Goal: Information Seeking & Learning: Find specific page/section

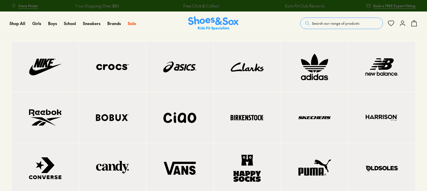
click at [184, 64] on img at bounding box center [180, 66] width 44 height 27
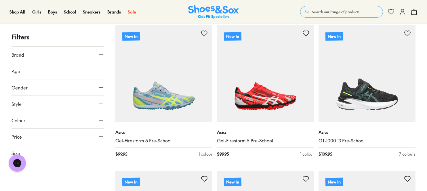
click at [101, 54] on use at bounding box center [100, 54] width 3 height 3
click at [101, 55] on use at bounding box center [100, 55] width 3 height 0
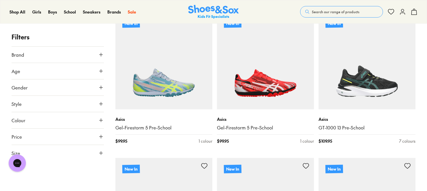
scroll to position [115, 0]
click at [98, 105] on icon at bounding box center [101, 104] width 6 height 6
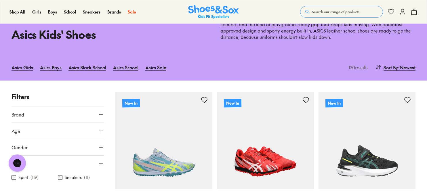
scroll to position [0, 0]
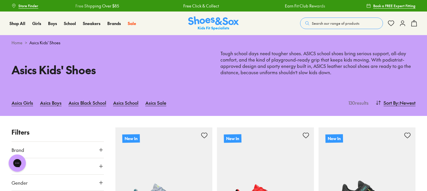
click at [332, 25] on span "Search our range of products" at bounding box center [335, 23] width 47 height 5
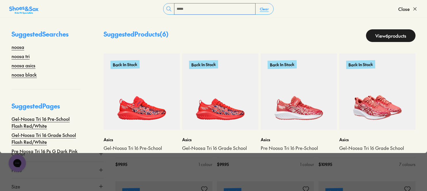
scroll to position [20, 0]
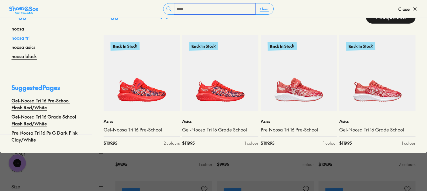
type input "*****"
click at [20, 34] on link "noosa tri" at bounding box center [20, 37] width 18 height 7
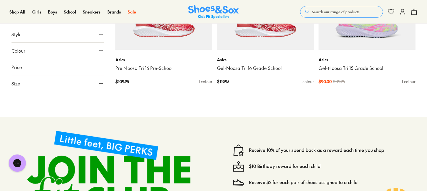
scroll to position [277, 0]
